Goal: Complete application form: Complete application form

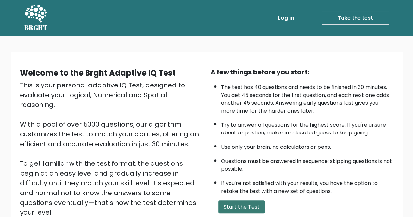
click at [234, 207] on button "Start the Test" at bounding box center [241, 207] width 46 height 13
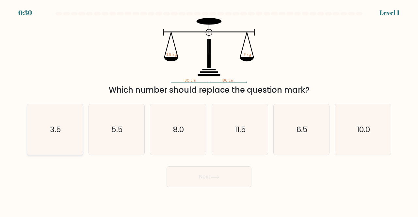
click at [67, 143] on icon "3.5" at bounding box center [54, 129] width 51 height 51
click at [209, 110] on input "a. 3.5" at bounding box center [209, 110] width 0 height 2
radio input "true"
click at [211, 177] on button "Next" at bounding box center [209, 177] width 85 height 21
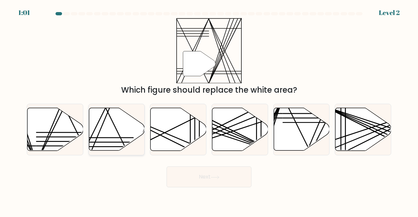
click at [121, 139] on line at bounding box center [105, 107] width 55 height 111
click at [209, 110] on input "b." at bounding box center [209, 110] width 0 height 2
radio input "true"
click at [178, 187] on button "Next" at bounding box center [209, 177] width 85 height 21
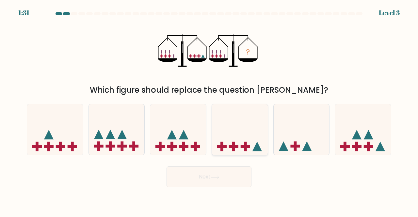
click at [224, 143] on icon at bounding box center [240, 129] width 56 height 46
click at [209, 110] on input "d." at bounding box center [209, 110] width 0 height 2
radio input "true"
click at [218, 181] on button "Next" at bounding box center [209, 177] width 85 height 21
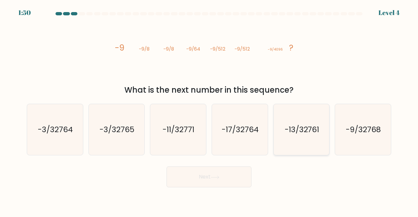
click at [309, 132] on text "-13/32761" at bounding box center [302, 129] width 35 height 11
click at [209, 110] on input "e. -13/32761" at bounding box center [209, 110] width 0 height 2
radio input "true"
click at [218, 175] on button "Next" at bounding box center [209, 177] width 85 height 21
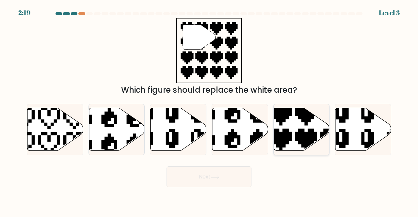
click at [313, 132] on icon at bounding box center [319, 153] width 98 height 98
click at [209, 110] on input "e." at bounding box center [209, 110] width 0 height 2
radio input "true"
click at [223, 181] on button "Next" at bounding box center [209, 177] width 85 height 21
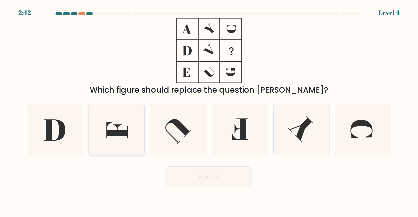
click at [125, 135] on icon at bounding box center [117, 130] width 22 height 16
click at [209, 110] on input "b." at bounding box center [209, 110] width 0 height 2
radio input "true"
click at [218, 177] on icon at bounding box center [215, 177] width 8 height 3
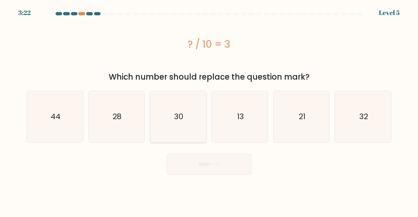
click at [196, 117] on icon "30" at bounding box center [178, 116] width 51 height 51
click at [209, 110] on input "c. 30" at bounding box center [209, 110] width 0 height 2
radio input "true"
click at [206, 167] on button "Next" at bounding box center [209, 164] width 85 height 21
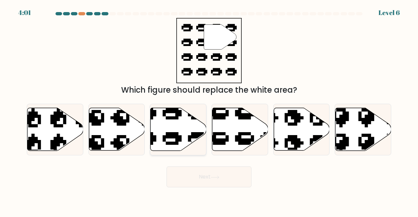
click at [175, 140] on icon at bounding box center [159, 151] width 95 height 88
click at [209, 110] on input "c." at bounding box center [209, 110] width 0 height 2
radio input "true"
click at [197, 183] on button "Next" at bounding box center [209, 177] width 85 height 21
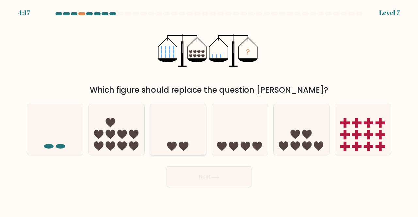
click at [174, 138] on icon at bounding box center [178, 129] width 56 height 46
click at [209, 110] on input "c." at bounding box center [209, 110] width 0 height 2
radio input "true"
click at [193, 177] on button "Next" at bounding box center [209, 177] width 85 height 21
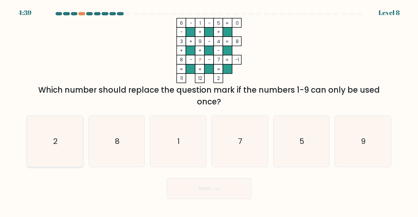
click at [63, 146] on icon "2" at bounding box center [54, 141] width 51 height 51
click at [209, 110] on input "a. 2" at bounding box center [209, 110] width 0 height 2
radio input "true"
click at [192, 193] on button "Next" at bounding box center [209, 188] width 85 height 21
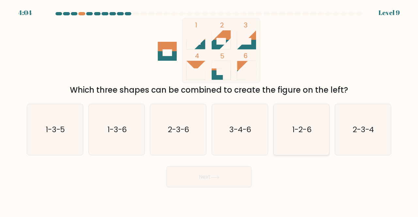
click at [309, 145] on icon "1-2-6" at bounding box center [301, 129] width 51 height 51
click at [209, 110] on input "e. 1-2-6" at bounding box center [209, 110] width 0 height 2
radio input "true"
click at [202, 181] on button "Next" at bounding box center [209, 177] width 85 height 21
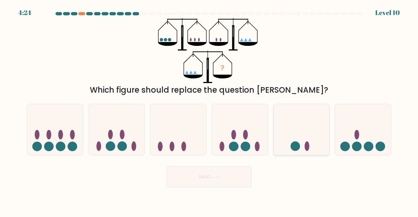
click at [281, 141] on icon at bounding box center [302, 129] width 56 height 46
click at [209, 110] on input "e." at bounding box center [209, 110] width 0 height 2
radio input "true"
click at [210, 178] on button "Next" at bounding box center [209, 177] width 85 height 21
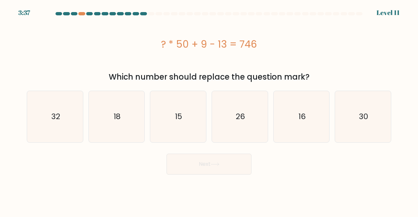
drag, startPoint x: 164, startPoint y: 46, endPoint x: 262, endPoint y: 49, distance: 98.0
click at [262, 49] on div "? * 50 + 9 - 13 = 746" at bounding box center [209, 44] width 364 height 15
copy div "? * 50 + 9 - 13 = 746"
click at [184, 127] on icon "15" at bounding box center [178, 116] width 51 height 51
click at [209, 110] on input "c. 15" at bounding box center [209, 110] width 0 height 2
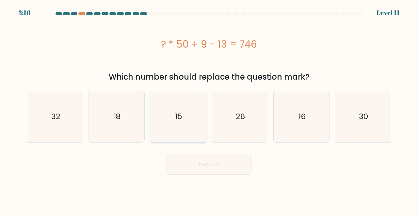
radio input "true"
click at [215, 176] on body "3:15 Level 11" at bounding box center [209, 108] width 418 height 217
click at [216, 169] on button "Next" at bounding box center [209, 164] width 85 height 21
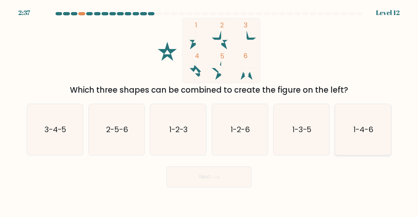
click at [348, 119] on icon "1-4-6" at bounding box center [362, 129] width 51 height 51
click at [209, 110] on input "f. 1-4-6" at bounding box center [209, 110] width 0 height 2
radio input "true"
click at [219, 180] on button "Next" at bounding box center [209, 177] width 85 height 21
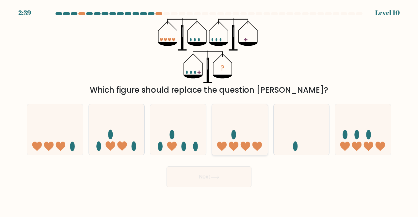
click at [238, 139] on icon at bounding box center [240, 129] width 56 height 46
click at [209, 110] on input "d." at bounding box center [209, 110] width 0 height 2
radio input "true"
click at [211, 185] on button "Next" at bounding box center [209, 177] width 85 height 21
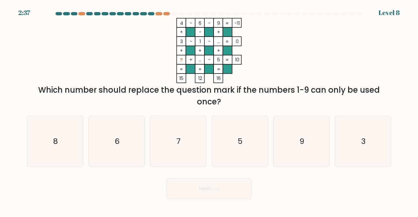
click at [213, 177] on div "Next" at bounding box center [209, 187] width 372 height 24
click at [63, 140] on icon "8" at bounding box center [54, 141] width 51 height 51
click at [209, 110] on input "a. 8" at bounding box center [209, 110] width 0 height 2
radio input "true"
click at [200, 186] on button "Next" at bounding box center [209, 188] width 85 height 21
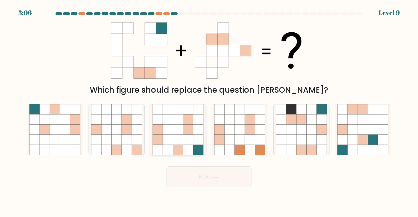
click at [189, 139] on icon at bounding box center [188, 140] width 10 height 10
click at [209, 110] on input "c." at bounding box center [209, 110] width 0 height 2
radio input "true"
click at [198, 175] on button "Next" at bounding box center [209, 177] width 85 height 21
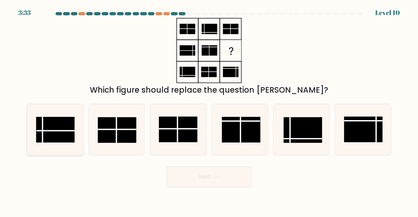
click at [61, 137] on rect at bounding box center [55, 130] width 39 height 26
click at [209, 110] on input "a." at bounding box center [209, 110] width 0 height 2
radio input "true"
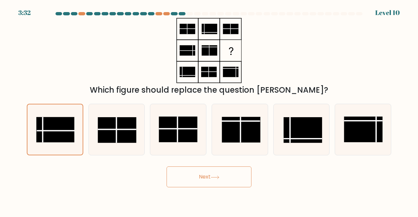
click at [194, 169] on button "Next" at bounding box center [209, 177] width 85 height 21
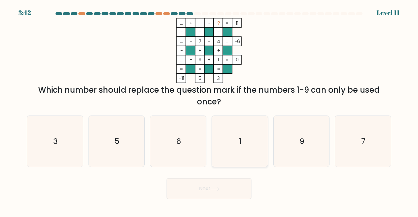
click at [233, 146] on icon "1" at bounding box center [239, 141] width 51 height 51
click at [209, 110] on input "d. 1" at bounding box center [209, 110] width 0 height 2
radio input "true"
click at [227, 186] on button "Next" at bounding box center [209, 188] width 85 height 21
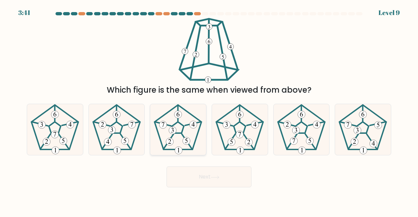
click at [179, 136] on icon at bounding box center [178, 129] width 51 height 51
click at [209, 110] on input "c." at bounding box center [209, 110] width 0 height 2
radio input "true"
click at [194, 174] on button "Next" at bounding box center [209, 177] width 85 height 21
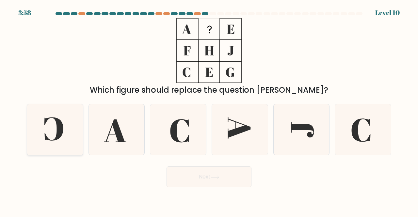
click at [61, 130] on icon at bounding box center [53, 129] width 19 height 24
click at [209, 110] on input "a." at bounding box center [209, 110] width 0 height 2
radio input "true"
click at [171, 130] on icon at bounding box center [179, 131] width 19 height 24
click at [209, 110] on input "c." at bounding box center [209, 110] width 0 height 2
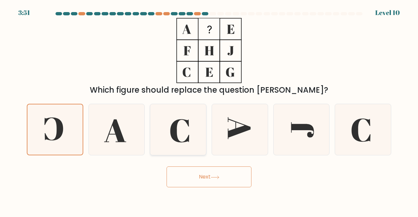
radio input "true"
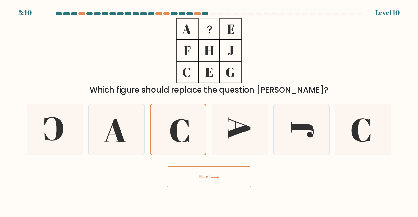
click at [195, 179] on button "Next" at bounding box center [209, 177] width 85 height 21
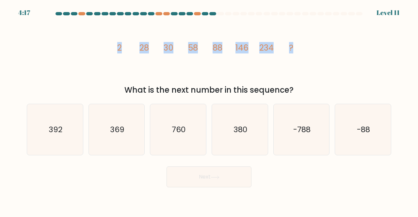
drag, startPoint x: 119, startPoint y: 49, endPoint x: 307, endPoint y: 49, distance: 188.1
click at [307, 49] on div "image/svg+xml 2 28 30 58 88 146 234 ? What is the next number in this sequence?" at bounding box center [209, 57] width 372 height 78
copy g "2 28 30 58 88 146 234 ?"
click at [243, 127] on text "380" at bounding box center [240, 129] width 14 height 11
click at [209, 110] on input "d. 380" at bounding box center [209, 110] width 0 height 2
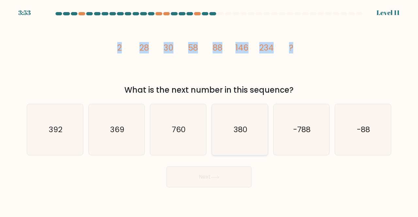
radio input "true"
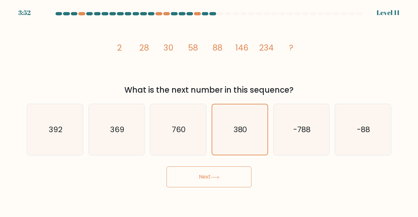
click at [221, 175] on button "Next" at bounding box center [209, 177] width 85 height 21
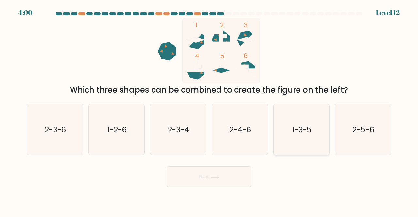
click at [301, 137] on icon "1-3-5" at bounding box center [301, 129] width 51 height 51
click at [209, 110] on input "e. 1-3-5" at bounding box center [209, 110] width 0 height 2
radio input "true"
click at [217, 176] on icon at bounding box center [215, 178] width 9 height 4
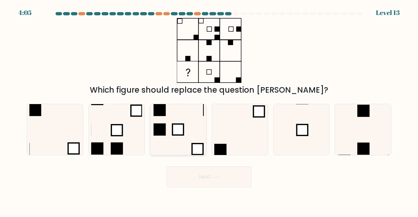
click at [194, 138] on icon at bounding box center [178, 129] width 51 height 51
click at [209, 110] on input "c." at bounding box center [209, 110] width 0 height 2
radio input "true"
click at [123, 139] on icon at bounding box center [116, 129] width 51 height 51
click at [209, 110] on input "b." at bounding box center [209, 110] width 0 height 2
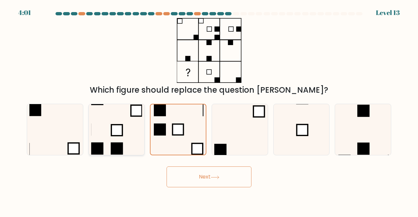
radio input "true"
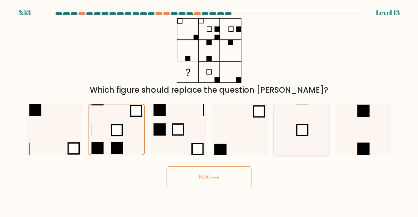
click at [313, 136] on icon at bounding box center [301, 129] width 51 height 51
click at [209, 110] on input "e." at bounding box center [209, 110] width 0 height 2
radio input "true"
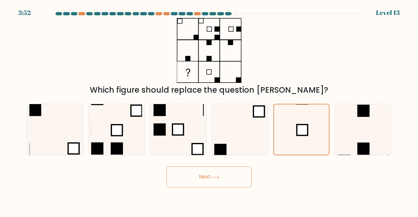
click at [229, 178] on button "Next" at bounding box center [209, 177] width 85 height 21
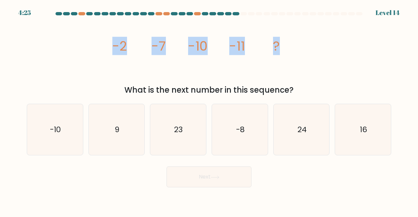
drag, startPoint x: 111, startPoint y: 47, endPoint x: 318, endPoint y: 49, distance: 206.7
click at [318, 49] on div "image/svg+xml -2 -7 -10 -11 ? What is the next number in this sequence?" at bounding box center [209, 57] width 372 height 78
copy g "-2 -7 -10 -11 ?"
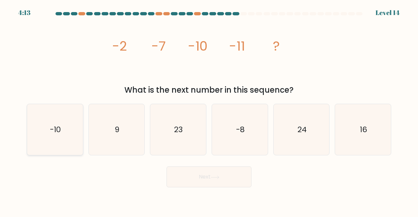
click at [45, 142] on icon "-10" at bounding box center [54, 129] width 51 height 51
click at [209, 110] on input "a. -10" at bounding box center [209, 110] width 0 height 2
radio input "true"
click at [214, 182] on button "Next" at bounding box center [209, 177] width 85 height 21
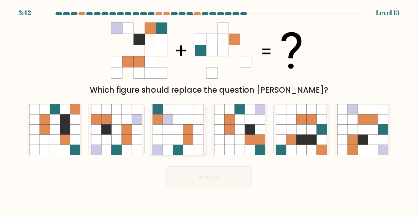
click at [155, 111] on icon at bounding box center [158, 109] width 10 height 10
click at [209, 110] on input "c." at bounding box center [209, 110] width 0 height 2
radio input "true"
click at [212, 184] on button "Next" at bounding box center [209, 177] width 85 height 21
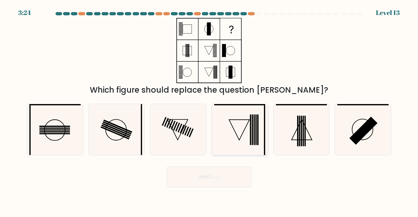
click at [239, 126] on icon at bounding box center [239, 129] width 51 height 51
click at [209, 110] on input "d." at bounding box center [209, 110] width 0 height 2
radio input "true"
click at [219, 179] on icon at bounding box center [215, 178] width 9 height 4
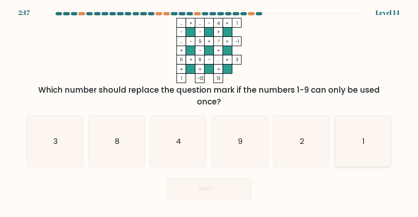
click at [362, 140] on text "1" at bounding box center [363, 141] width 2 height 11
click at [209, 110] on input "f. 1" at bounding box center [209, 110] width 0 height 2
radio input "true"
click at [227, 187] on button "Next" at bounding box center [209, 188] width 85 height 21
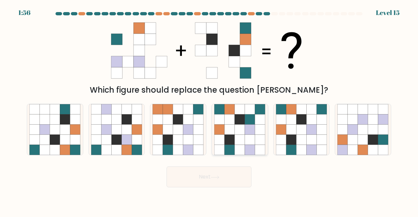
click at [241, 131] on icon at bounding box center [240, 129] width 10 height 10
click at [209, 110] on input "d." at bounding box center [209, 110] width 0 height 2
radio input "true"
click at [224, 177] on button "Next" at bounding box center [209, 177] width 85 height 21
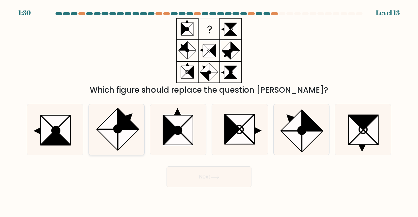
click at [118, 130] on circle at bounding box center [117, 128] width 11 height 11
click at [209, 110] on input "b." at bounding box center [209, 110] width 0 height 2
radio input "true"
click at [209, 180] on button "Next" at bounding box center [209, 177] width 85 height 21
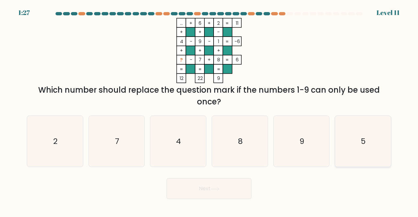
click at [350, 160] on icon "5" at bounding box center [362, 141] width 51 height 51
click at [209, 110] on input "f. 5" at bounding box center [209, 110] width 0 height 2
radio input "true"
click at [230, 189] on button "Next" at bounding box center [209, 188] width 85 height 21
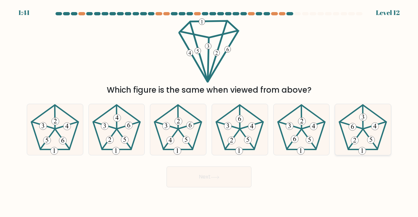
click at [359, 131] on icon at bounding box center [362, 129] width 51 height 51
click at [209, 110] on input "f." at bounding box center [209, 110] width 0 height 2
radio input "true"
click at [208, 183] on button "Next" at bounding box center [209, 177] width 85 height 21
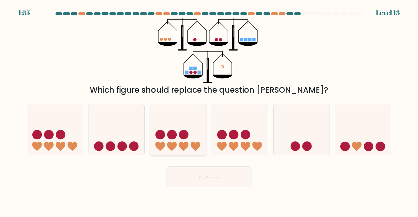
click at [187, 147] on icon at bounding box center [183, 146] width 9 height 9
click at [209, 110] on input "c." at bounding box center [209, 110] width 0 height 2
radio input "true"
click at [196, 183] on button "Next" at bounding box center [209, 177] width 85 height 21
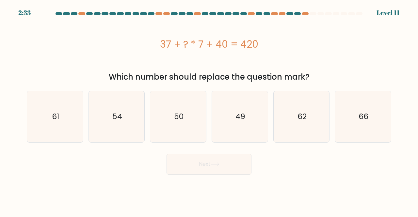
drag, startPoint x: 161, startPoint y: 46, endPoint x: 315, endPoint y: 46, distance: 153.5
click at [315, 46] on div "37 + ? * 7 + 40 = 420" at bounding box center [209, 44] width 364 height 15
copy div "37 + ? * 7 + 40 = 420"
click at [249, 114] on icon "49" at bounding box center [239, 116] width 51 height 51
click at [209, 110] on input "d. 49" at bounding box center [209, 110] width 0 height 2
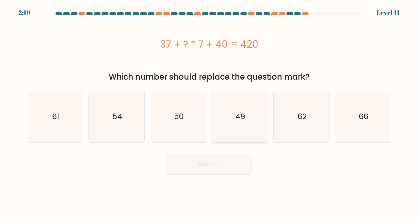
radio input "true"
click at [221, 174] on button "Next" at bounding box center [209, 164] width 85 height 21
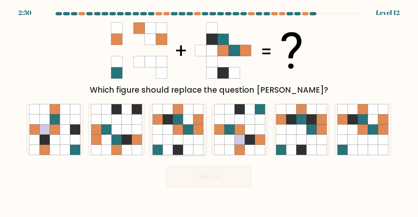
click at [177, 118] on icon at bounding box center [178, 119] width 10 height 10
click at [209, 110] on input "c." at bounding box center [209, 110] width 0 height 2
radio input "true"
click at [185, 177] on button "Next" at bounding box center [209, 177] width 85 height 21
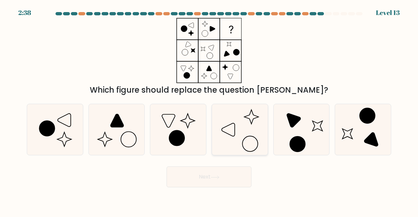
click at [228, 120] on icon at bounding box center [239, 129] width 51 height 51
click at [209, 110] on input "d." at bounding box center [209, 110] width 0 height 2
radio input "true"
click at [224, 175] on button "Next" at bounding box center [209, 177] width 85 height 21
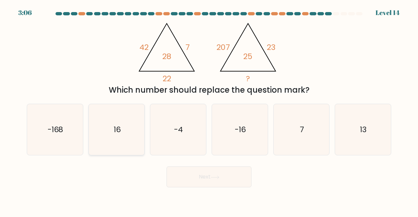
click at [129, 125] on icon "16" at bounding box center [116, 129] width 51 height 51
click at [209, 110] on input "b. 16" at bounding box center [209, 110] width 0 height 2
radio input "true"
click at [225, 178] on button "Next" at bounding box center [209, 177] width 85 height 21
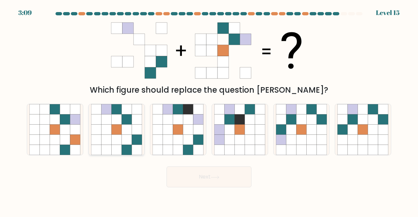
click at [119, 130] on icon at bounding box center [116, 129] width 10 height 10
click at [209, 110] on input "b." at bounding box center [209, 110] width 0 height 2
radio input "true"
click at [195, 178] on button "Next" at bounding box center [209, 177] width 85 height 21
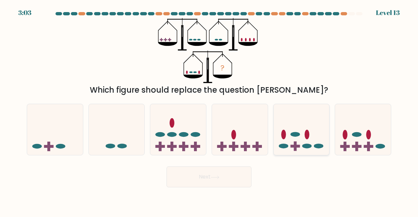
click at [318, 140] on icon at bounding box center [302, 129] width 56 height 46
click at [209, 110] on input "e." at bounding box center [209, 110] width 0 height 2
radio input "true"
click at [232, 177] on button "Next" at bounding box center [209, 177] width 85 height 21
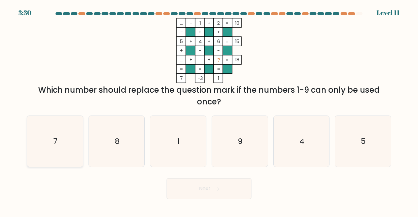
click at [52, 153] on icon "7" at bounding box center [54, 141] width 51 height 51
click at [209, 110] on input "a. 7" at bounding box center [209, 110] width 0 height 2
radio input "true"
click at [203, 187] on button "Next" at bounding box center [209, 188] width 85 height 21
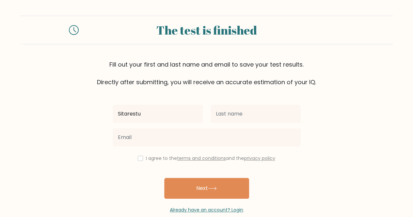
type input "Sitarestu"
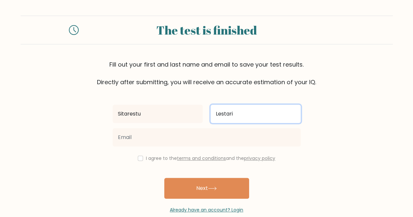
type input "Lestari"
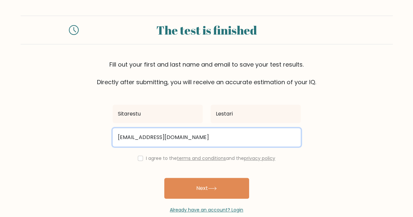
type input "sitarestu6@gmail.com"
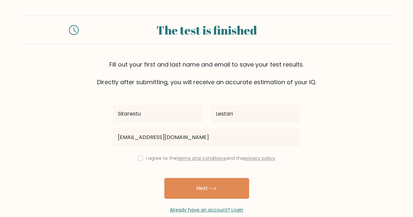
click at [144, 158] on div "I agree to the terms and conditions and the privacy policy" at bounding box center [207, 158] width 196 height 8
click at [138, 158] on input "checkbox" at bounding box center [140, 158] width 5 height 5
checkbox input "true"
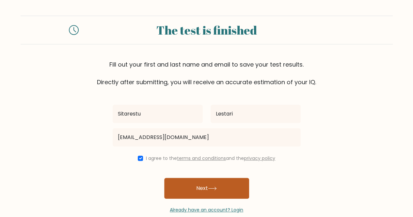
click at [221, 189] on button "Next" at bounding box center [206, 188] width 85 height 21
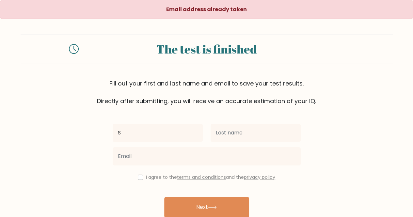
type input "Sitarestu"
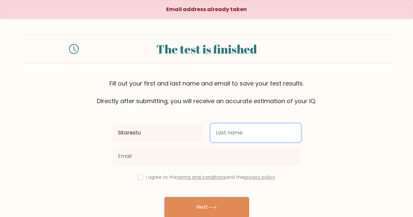
click at [223, 139] on input "text" at bounding box center [256, 133] width 90 height 18
type input "Lestari"
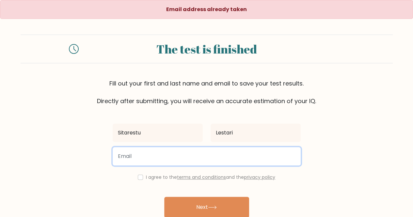
click at [183, 160] on input "email" at bounding box center [207, 156] width 188 height 18
type input "sitarestulestari@gmail.com"
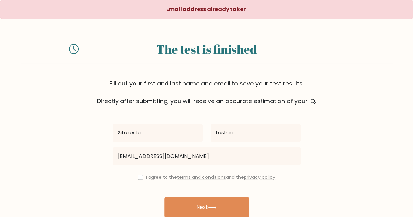
click at [135, 175] on div "I agree to the terms and conditions and the privacy policy" at bounding box center [207, 177] width 196 height 8
click at [138, 178] on input "checkbox" at bounding box center [140, 177] width 5 height 5
checkbox input "true"
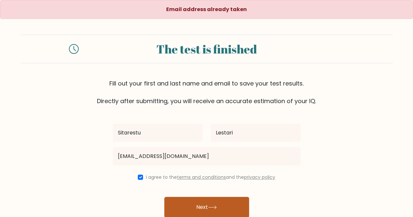
click at [219, 207] on button "Next" at bounding box center [206, 207] width 85 height 21
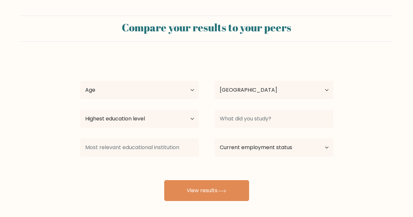
select select "ID"
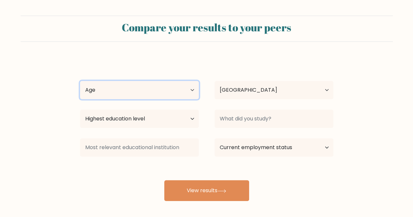
click at [147, 91] on select "Age Under [DEMOGRAPHIC_DATA] [DEMOGRAPHIC_DATA] [DEMOGRAPHIC_DATA] [DEMOGRAPHIC…" at bounding box center [139, 90] width 119 height 18
select select "18_24"
click at [80, 81] on select "Age Under [DEMOGRAPHIC_DATA] [DEMOGRAPHIC_DATA] [DEMOGRAPHIC_DATA] [DEMOGRAPHIC…" at bounding box center [139, 90] width 119 height 18
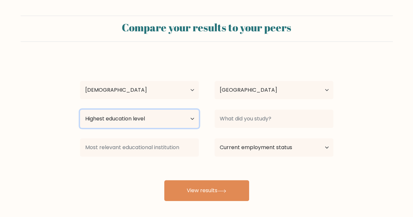
click at [137, 111] on select "Highest education level No schooling Primary Lower Secondary Upper Secondary Oc…" at bounding box center [139, 119] width 119 height 18
select select "bachelors_degree"
click at [80, 110] on select "Highest education level No schooling Primary Lower Secondary Upper Secondary Oc…" at bounding box center [139, 119] width 119 height 18
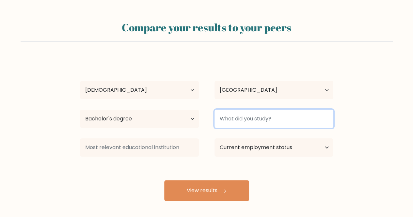
click at [245, 121] on input at bounding box center [274, 119] width 119 height 18
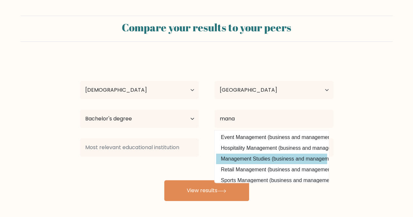
click at [245, 157] on option "Management Studies (business and management)" at bounding box center [271, 159] width 111 height 10
type input "Management Studies"
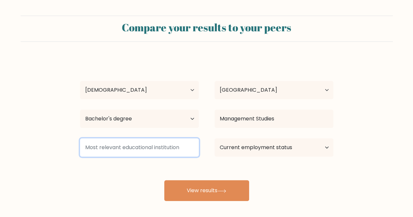
click at [172, 155] on input at bounding box center [139, 147] width 119 height 18
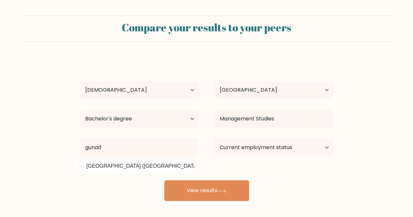
click at [169, 162] on option "[GEOGRAPHIC_DATA] ([GEOGRAPHIC_DATA])" at bounding box center [137, 166] width 111 height 10
type input "[GEOGRAPHIC_DATA]"
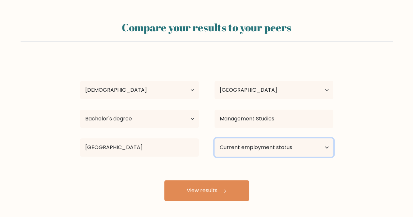
click at [269, 149] on select "Current employment status Employed Student Retired Other / prefer not to answer" at bounding box center [274, 147] width 119 height 18
select select "student"
click at [215, 138] on select "Current employment status Employed Student Retired Other / prefer not to answer" at bounding box center [274, 147] width 119 height 18
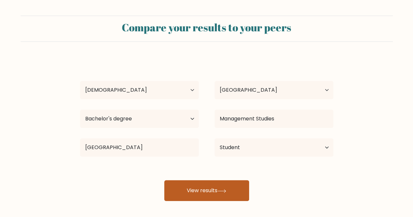
click at [232, 189] on button "View results" at bounding box center [206, 190] width 85 height 21
